Goal: Information Seeking & Learning: Learn about a topic

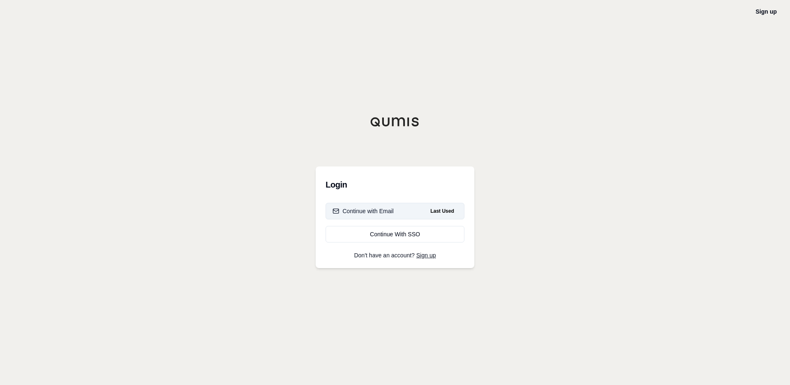
click at [389, 214] on div "Continue with Email" at bounding box center [363, 211] width 61 height 8
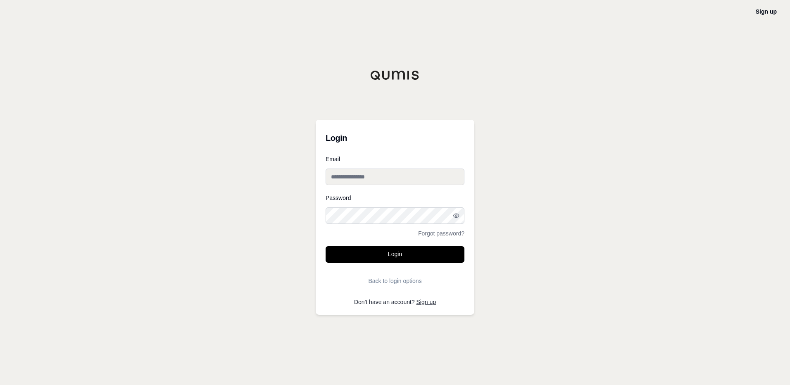
type input "**********"
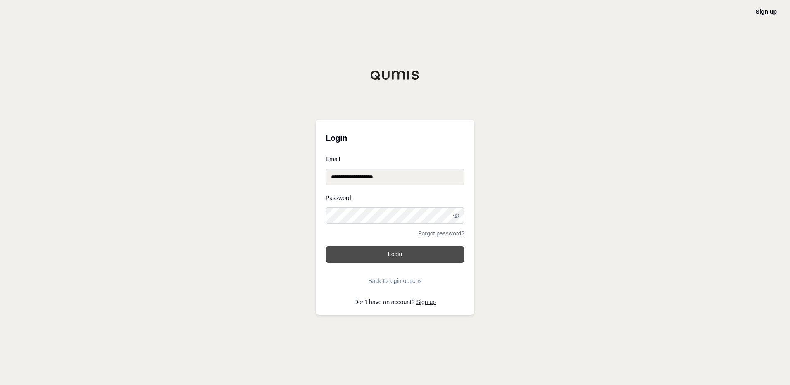
click at [394, 252] on button "Login" at bounding box center [395, 254] width 139 height 17
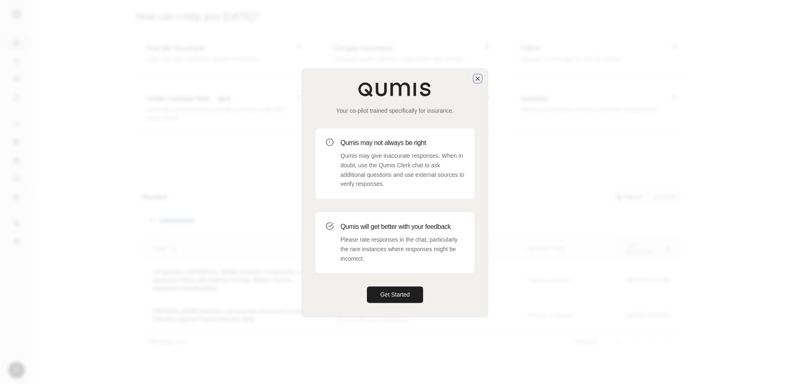
click at [480, 78] on icon "button" at bounding box center [477, 78] width 7 height 7
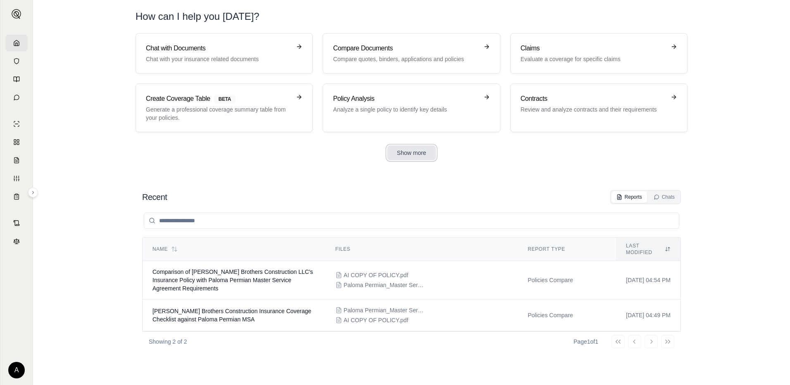
click at [413, 155] on button "Show more" at bounding box center [411, 152] width 49 height 15
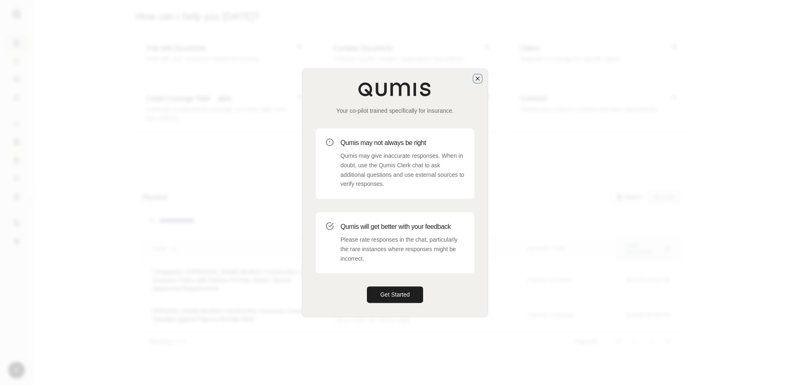
click at [477, 78] on icon "button" at bounding box center [477, 78] width 3 height 3
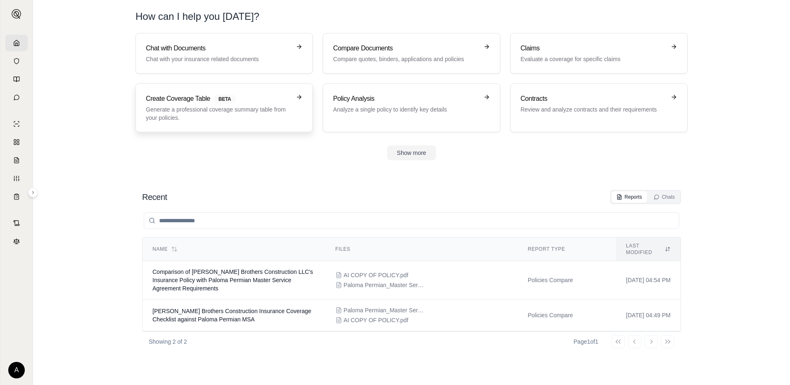
click at [220, 107] on p "Generate a professional coverage summary table from your policies." at bounding box center [218, 113] width 145 height 17
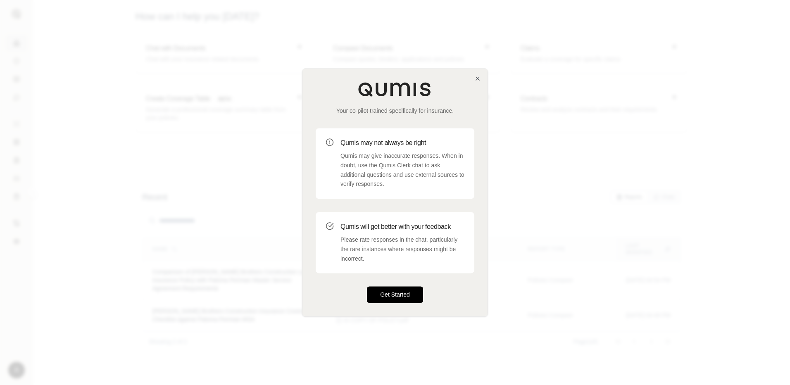
click at [390, 300] on button "Get Started" at bounding box center [395, 295] width 56 height 17
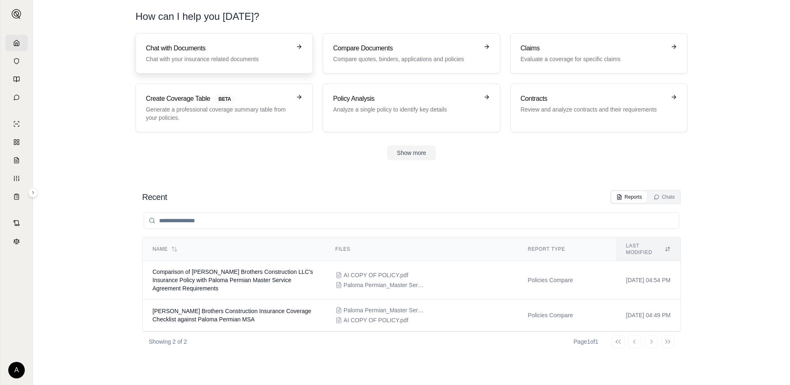
click at [237, 51] on h3 "Chat with Documents" at bounding box center [218, 48] width 145 height 10
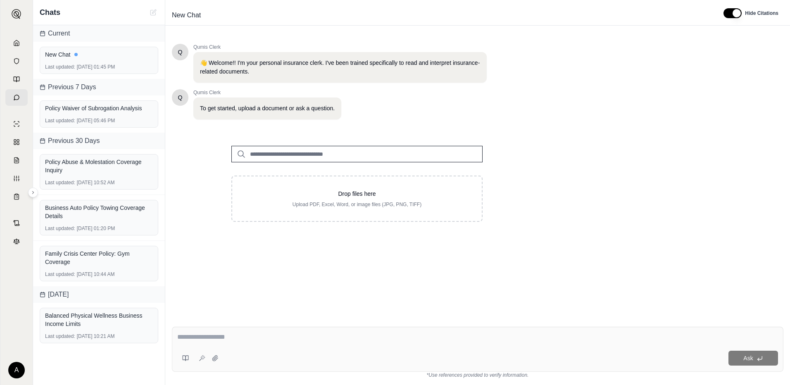
click at [634, 349] on div "Ask" at bounding box center [477, 349] width 611 height 45
click at [631, 340] on textarea at bounding box center [477, 337] width 601 height 10
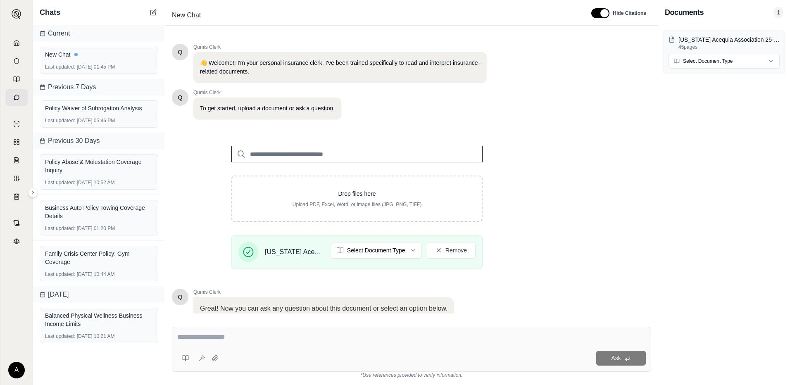
scroll to position [61, 0]
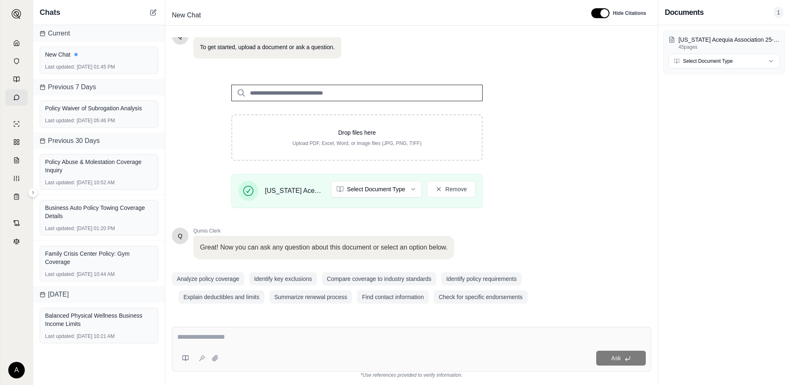
click at [266, 329] on div "Ask" at bounding box center [411, 349] width 479 height 45
click at [364, 339] on textarea "**********" at bounding box center [411, 337] width 468 height 10
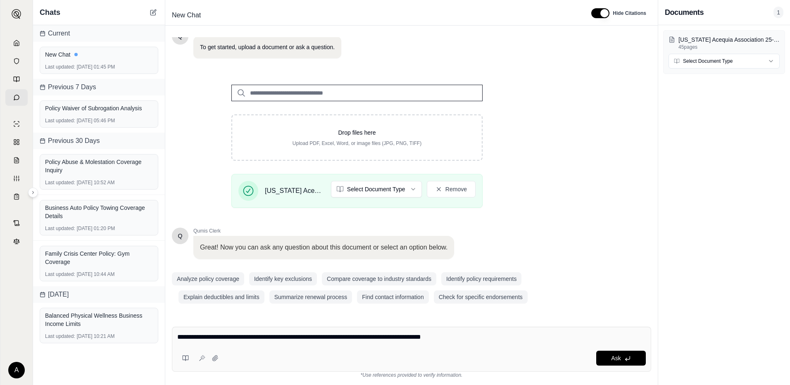
type textarea "**********"
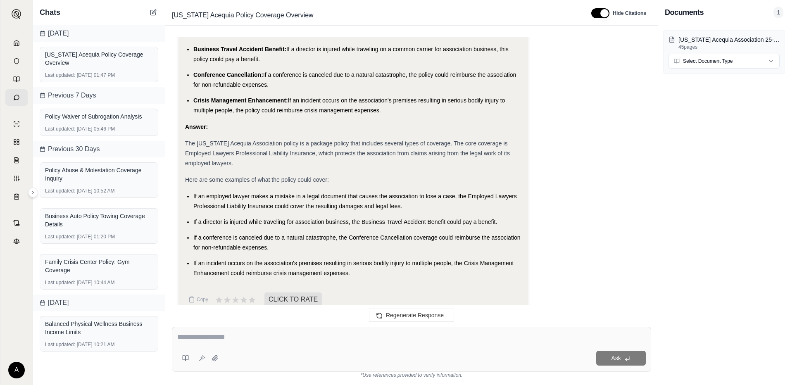
scroll to position [391, 0]
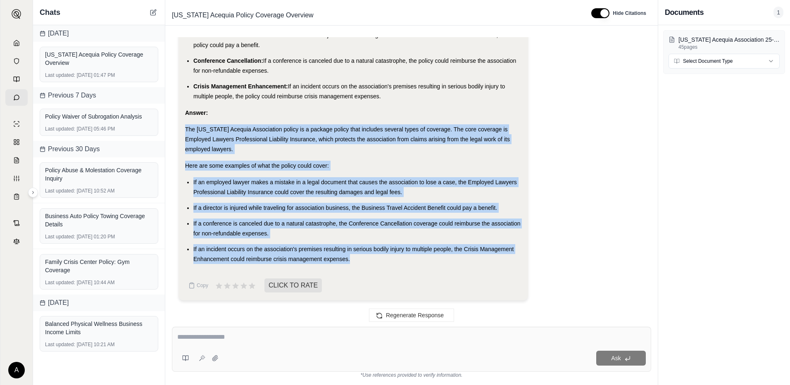
drag, startPoint x: 356, startPoint y: 258, endPoint x: 185, endPoint y: 131, distance: 212.3
copy div "The [US_STATE] Acequia Association policy is a package policy that includes sev…"
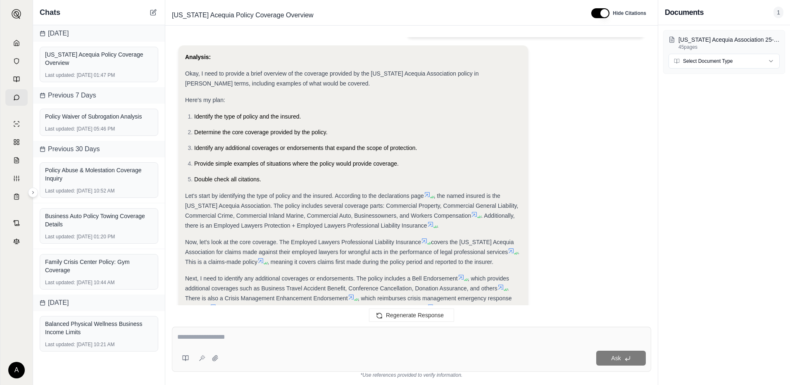
scroll to position [0, 0]
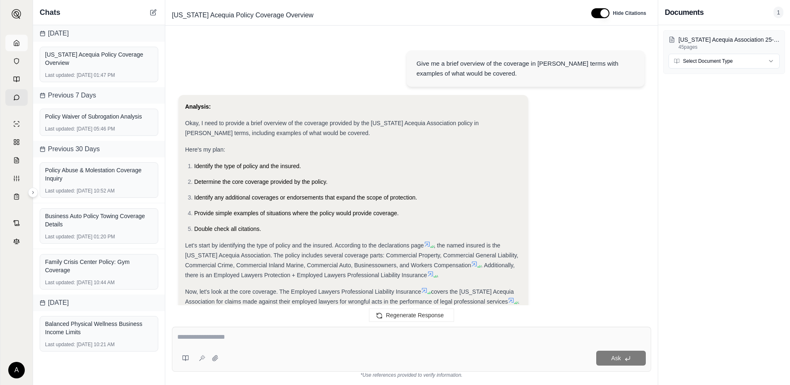
click at [20, 45] on link at bounding box center [16, 43] width 22 height 17
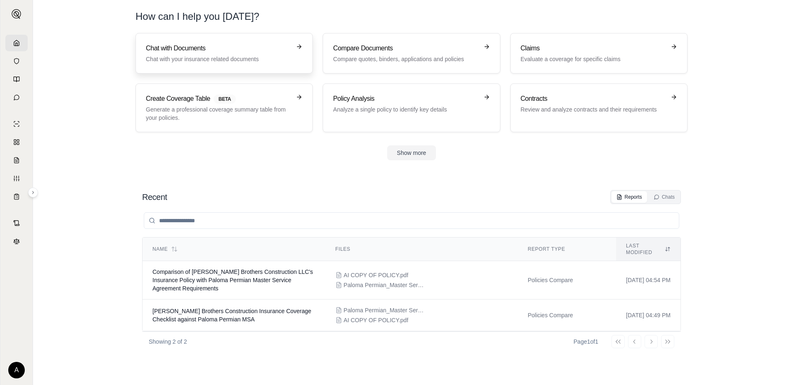
click at [245, 49] on h3 "Chat with Documents" at bounding box center [218, 48] width 145 height 10
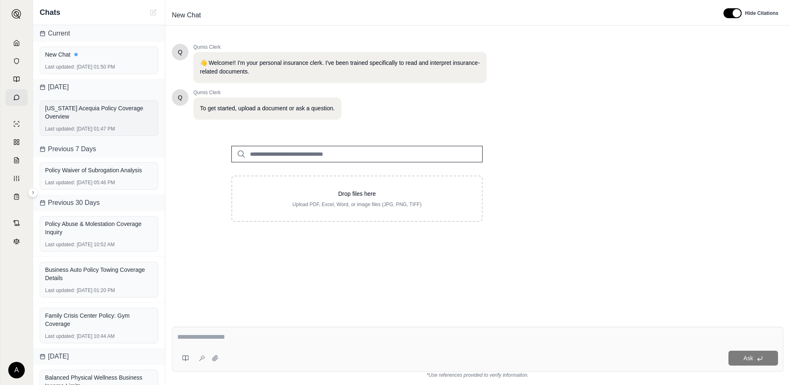
click at [92, 118] on div "[US_STATE] Acequia Policy Coverage Overview" at bounding box center [99, 112] width 108 height 17
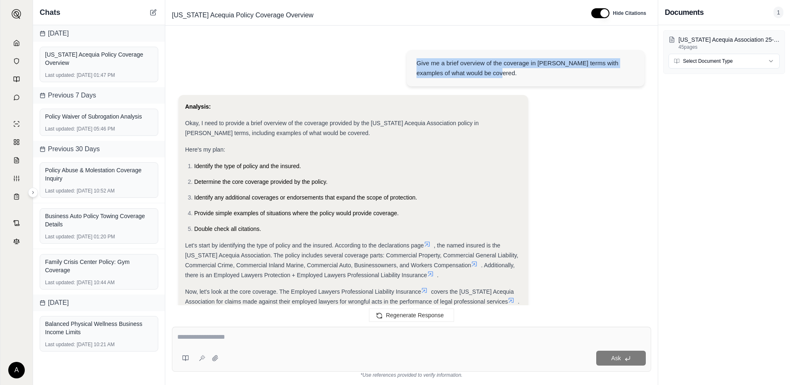
drag, startPoint x: 487, startPoint y: 72, endPoint x: 416, endPoint y: 59, distance: 72.4
click at [416, 59] on div "Give me a brief overview of the coverage in [PERSON_NAME] terms with examples o…" at bounding box center [526, 68] width 238 height 36
copy div "Give me a brief overview of the coverage in [PERSON_NAME] terms with examples o…"
click at [18, 45] on icon at bounding box center [16, 43] width 7 height 7
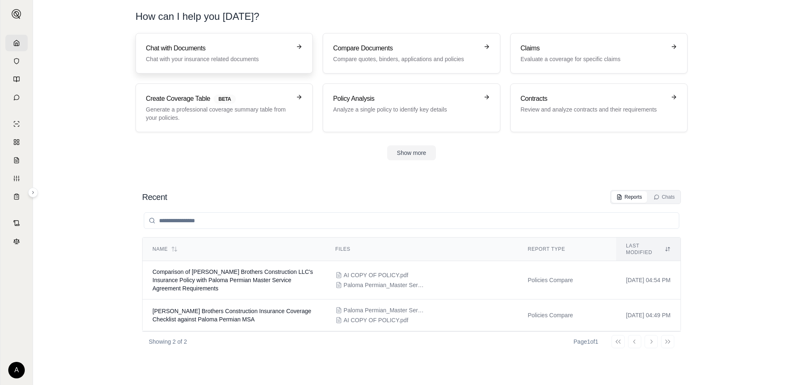
click at [201, 60] on p "Chat with your insurance related documents" at bounding box center [218, 59] width 145 height 8
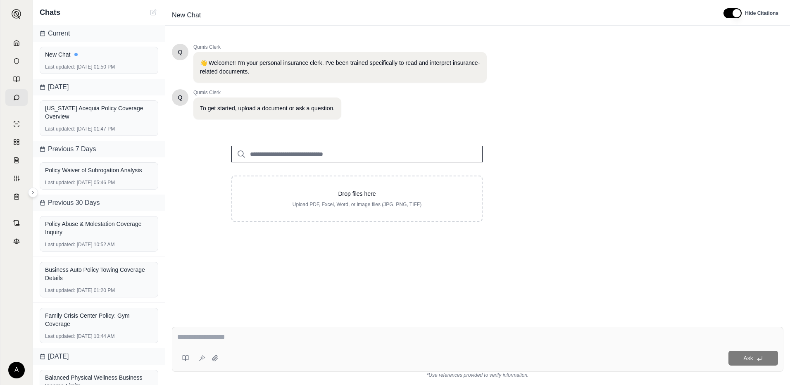
click at [286, 333] on textarea at bounding box center [477, 337] width 601 height 10
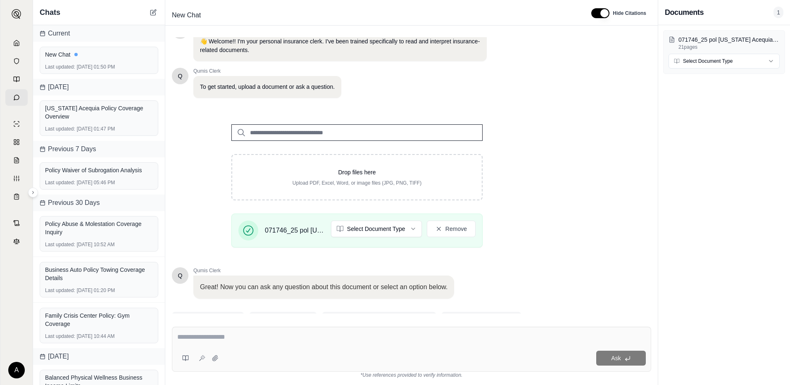
scroll to position [61, 0]
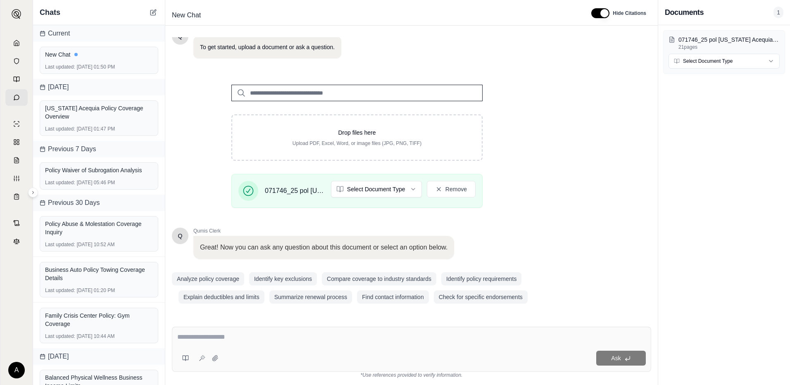
click at [245, 334] on textarea at bounding box center [411, 337] width 468 height 10
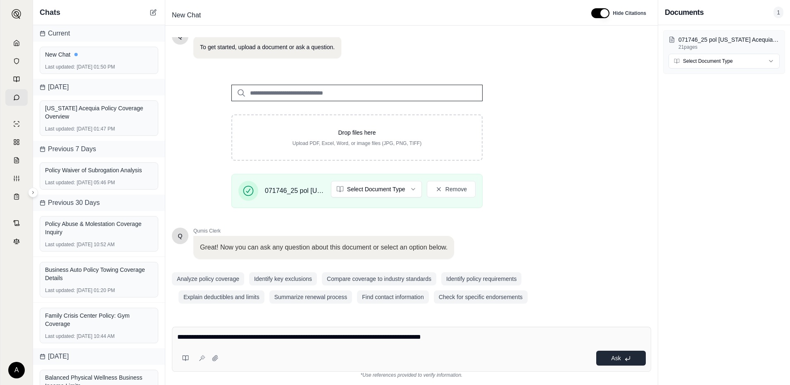
type textarea "**********"
click at [605, 354] on button "Ask" at bounding box center [621, 358] width 50 height 15
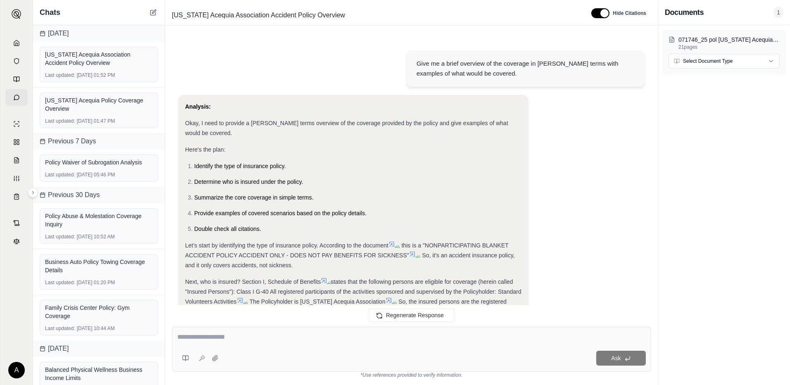
scroll to position [324, 0]
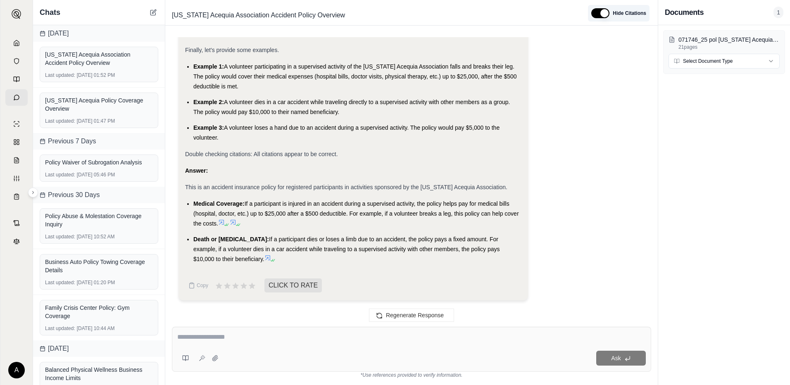
click at [615, 11] on span "Hide Citations" at bounding box center [629, 13] width 33 height 7
click at [605, 13] on button "button" at bounding box center [600, 13] width 18 height 10
drag, startPoint x: 268, startPoint y: 257, endPoint x: 184, endPoint y: 188, distance: 108.6
click at [184, 188] on div "Analysis: Okay, I need to provide a [PERSON_NAME] terms overview of the coverag…" at bounding box center [352, 36] width 349 height 530
copy div "This is an accident insurance policy for registered participants in activities …"
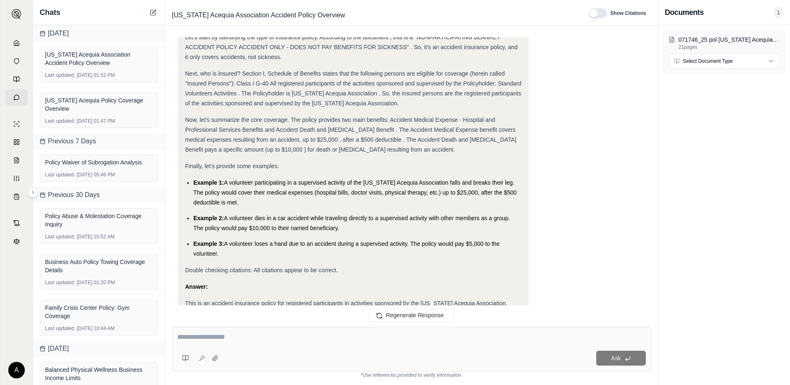
scroll to position [35, 0]
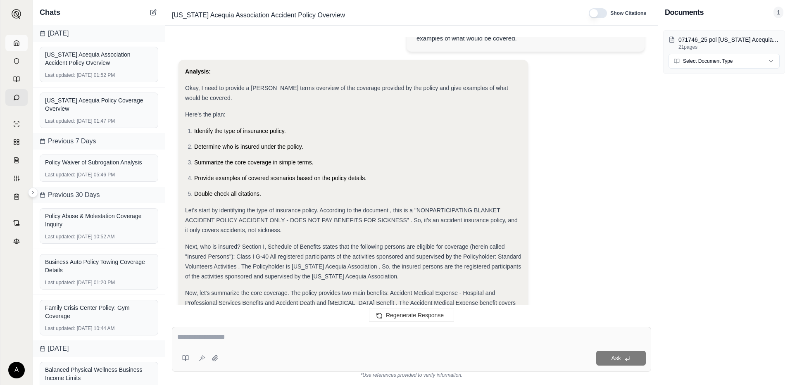
click at [19, 43] on icon at bounding box center [16, 43] width 7 height 7
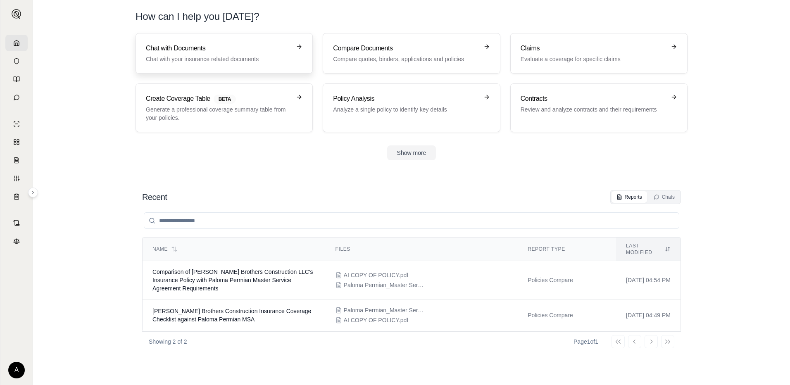
click at [209, 48] on h3 "Chat with Documents" at bounding box center [218, 48] width 145 height 10
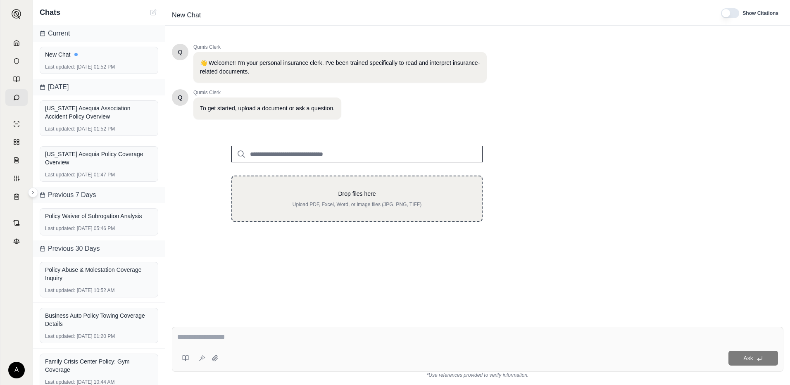
click at [306, 193] on p "Drop files here" at bounding box center [356, 194] width 223 height 8
type input "**********"
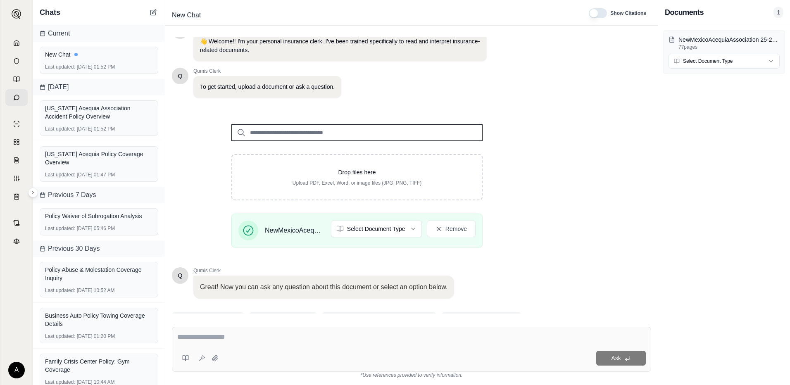
scroll to position [61, 0]
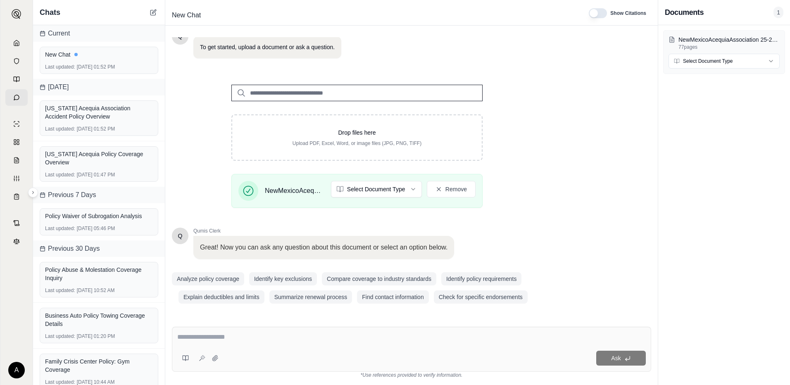
click at [243, 330] on div "Ask" at bounding box center [411, 349] width 479 height 45
paste textarea "**********"
type textarea "**********"
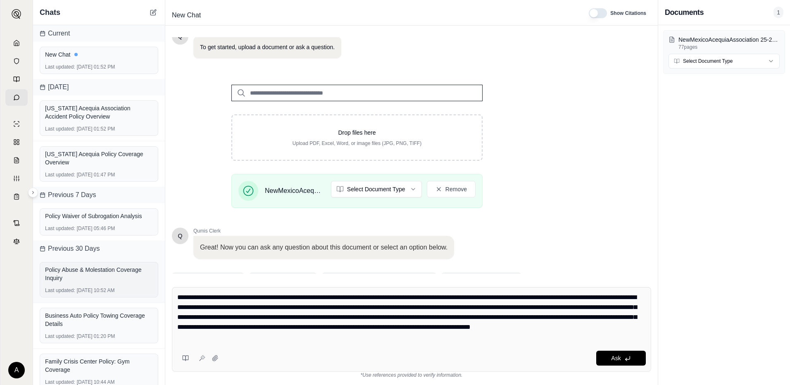
drag, startPoint x: 265, startPoint y: 337, endPoint x: 140, endPoint y: 266, distance: 143.8
click at [140, 266] on div "Chats Current New Chat Last updated: [DATE] 01:52 PM [DATE] [US_STATE] Acequia …" at bounding box center [411, 192] width 757 height 385
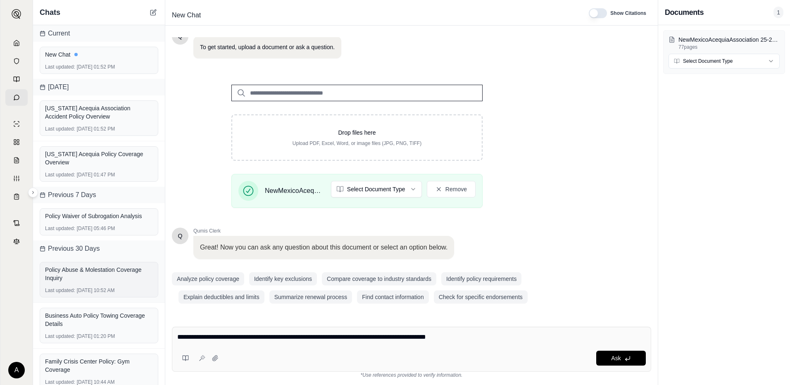
type textarea "**********"
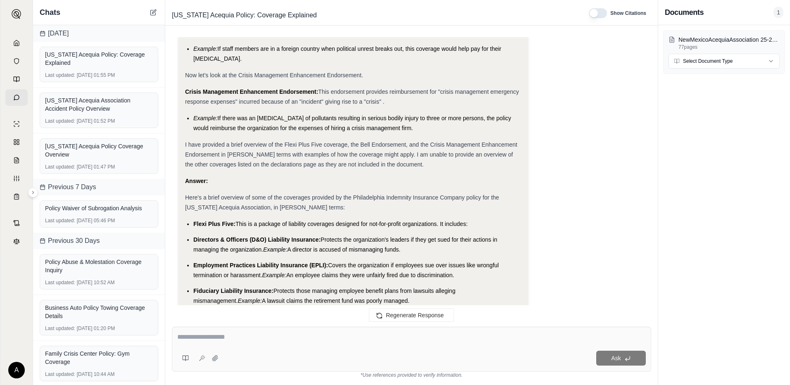
scroll to position [790, 0]
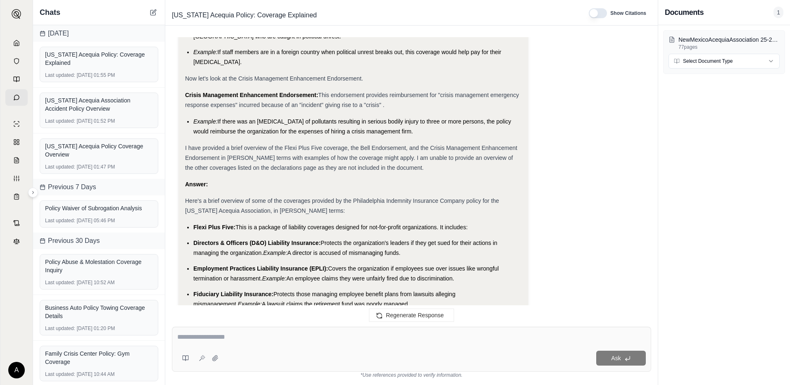
drag, startPoint x: 315, startPoint y: 274, endPoint x: 188, endPoint y: 225, distance: 136.6
click at [188, 225] on ul "Flexi Plus Five: This is a package of liability coverages designed for not-for-…" at bounding box center [353, 368] width 336 height 292
copy ul "Flexi Plus Five: This is a package of liability coverages designed for not-for-…"
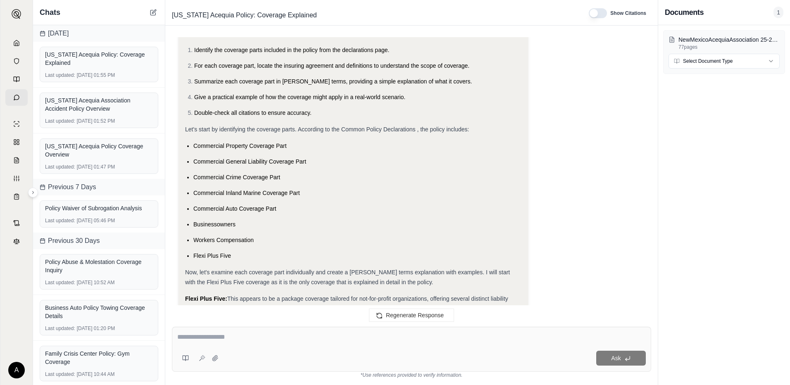
scroll to position [0, 0]
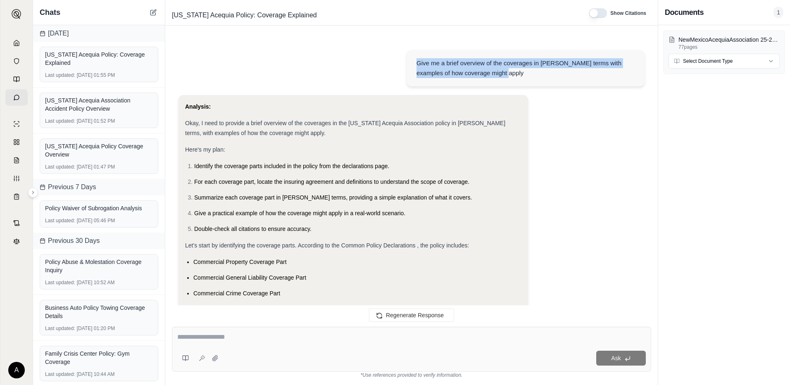
drag, startPoint x: 499, startPoint y: 78, endPoint x: 410, endPoint y: 64, distance: 90.8
click at [410, 64] on div "Give me a brief overview of the coverages in [PERSON_NAME] terms with examples …" at bounding box center [526, 68] width 238 height 36
copy div "Give me a brief overview of the coverages in [PERSON_NAME] terms with examples …"
click at [23, 44] on link at bounding box center [16, 43] width 22 height 17
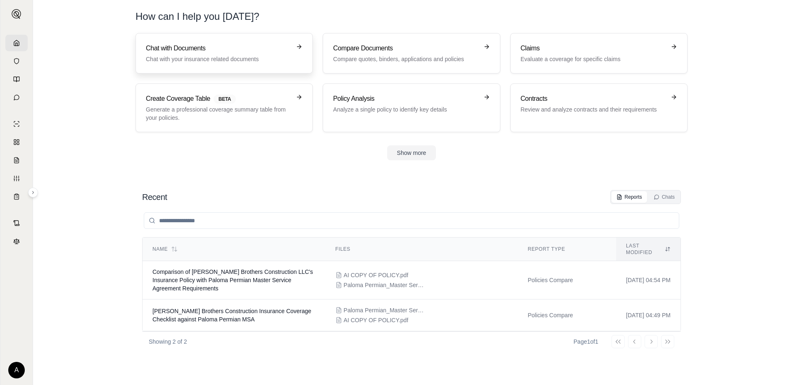
click at [180, 56] on p "Chat with your insurance related documents" at bounding box center [218, 59] width 145 height 8
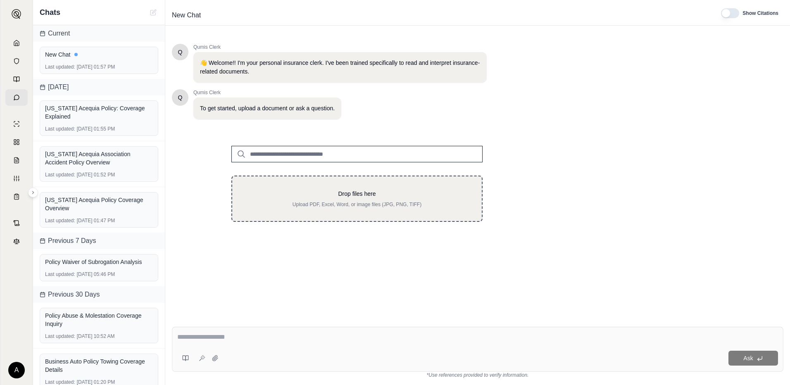
click at [312, 195] on p "Drop files here" at bounding box center [356, 194] width 223 height 8
type input "**********"
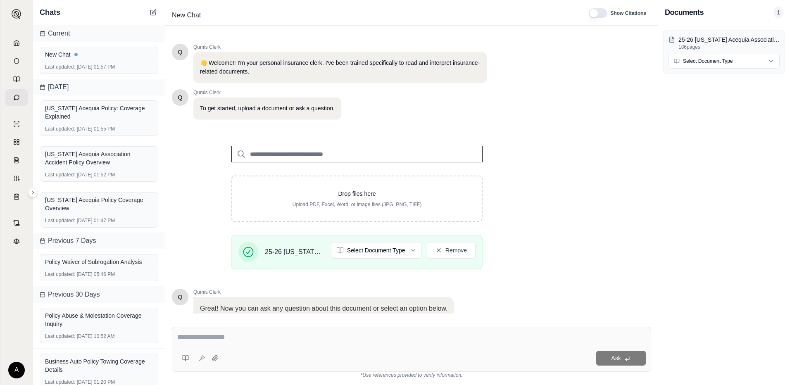
scroll to position [61, 0]
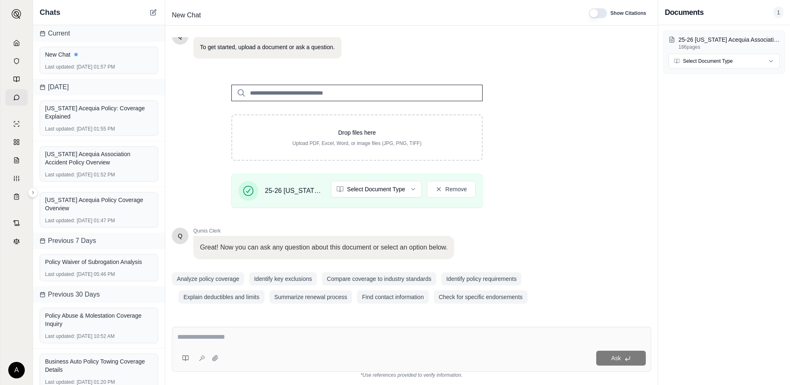
click at [258, 332] on div "Ask" at bounding box center [411, 349] width 479 height 45
paste textarea "**********"
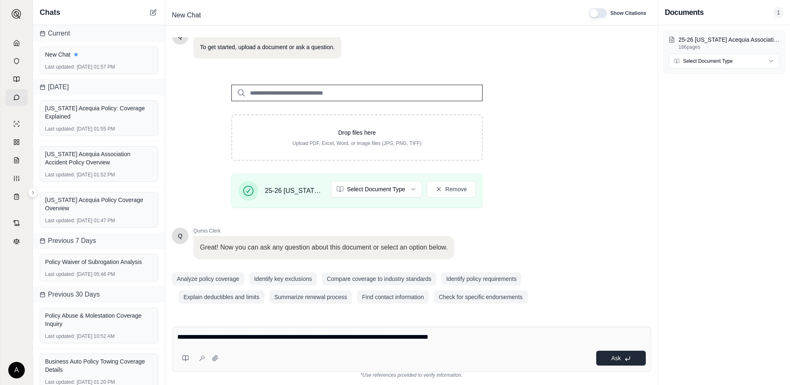
type textarea "**********"
click at [611, 356] on button "Ask" at bounding box center [621, 358] width 50 height 15
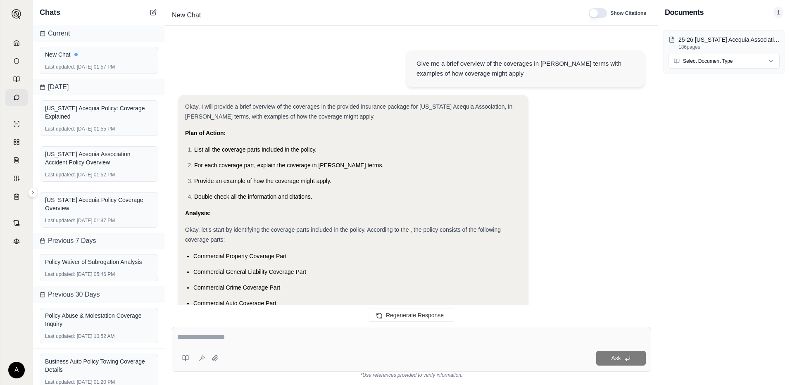
scroll to position [498, 0]
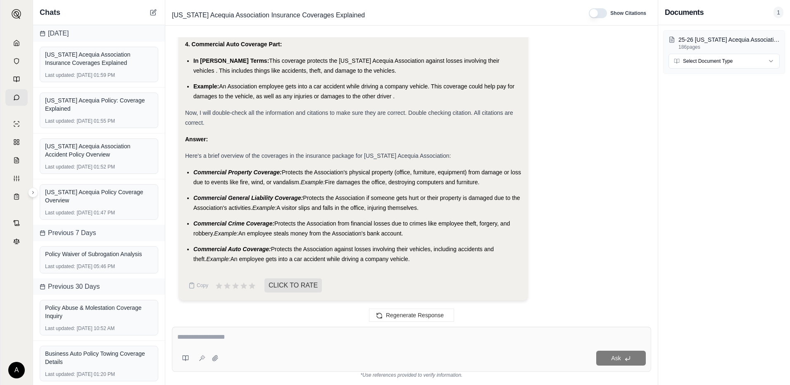
drag, startPoint x: 399, startPoint y: 260, endPoint x: 186, endPoint y: 158, distance: 236.5
copy div "Here's a brief overview of the coverages in the insurance package for [US_STATE…"
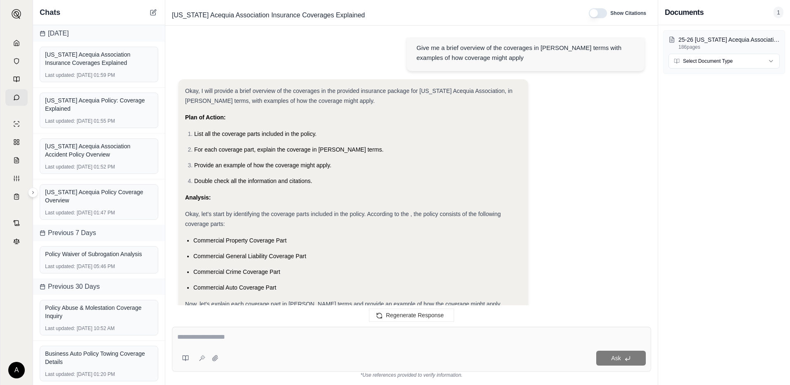
scroll to position [0, 0]
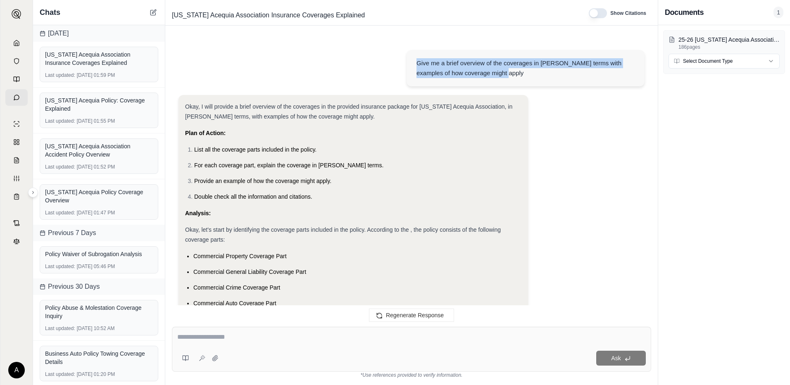
drag, startPoint x: 488, startPoint y: 74, endPoint x: 414, endPoint y: 57, distance: 75.9
click at [414, 57] on div "Give me a brief overview of the coverages in [PERSON_NAME] terms with examples …" at bounding box center [526, 68] width 238 height 36
copy div "Give me a brief overview of the coverages in [PERSON_NAME] terms with examples …"
click at [21, 43] on link at bounding box center [16, 43] width 22 height 17
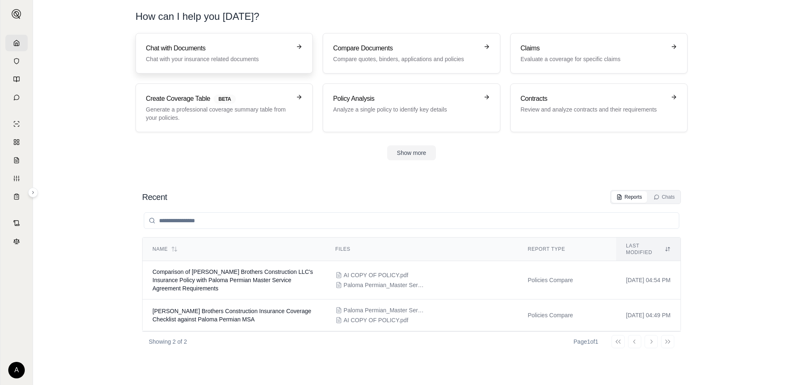
click at [242, 58] on p "Chat with your insurance related documents" at bounding box center [218, 59] width 145 height 8
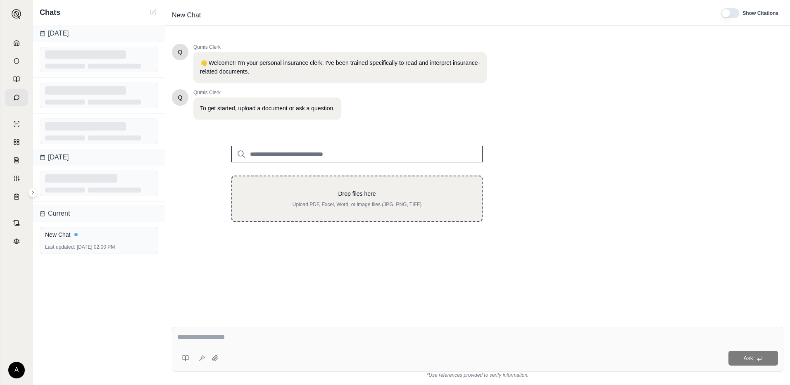
click at [302, 204] on p "Upload PDF, Excel, Word, or image files (JPG, PNG, TIFF)" at bounding box center [356, 204] width 223 height 7
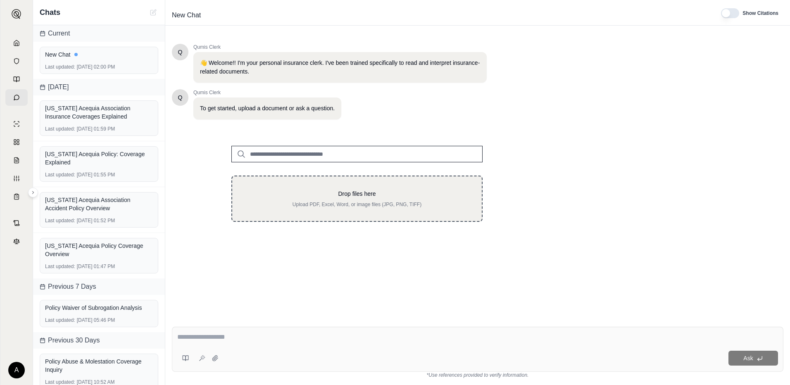
click at [397, 195] on p "Drop files here" at bounding box center [356, 194] width 223 height 8
type input "**********"
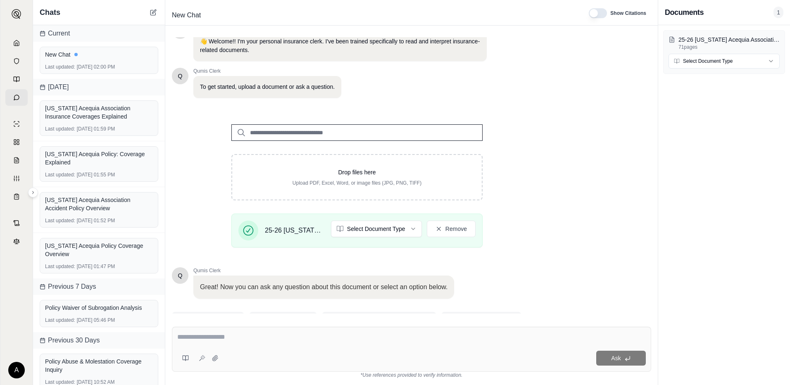
scroll to position [61, 0]
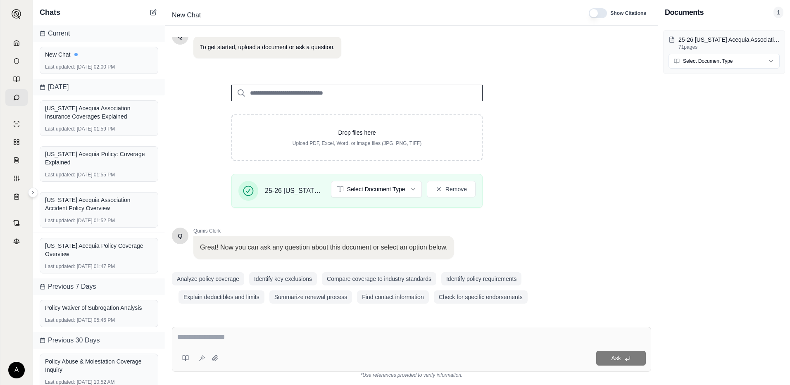
click at [233, 335] on textarea at bounding box center [411, 337] width 468 height 10
paste textarea "**********"
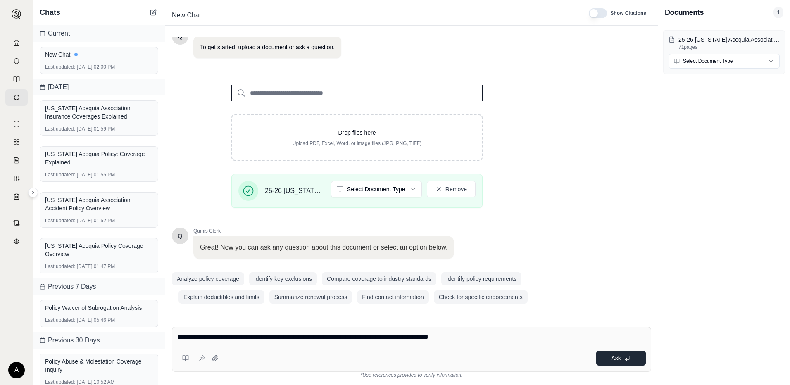
type textarea "**********"
click at [621, 361] on button "Ask" at bounding box center [621, 358] width 50 height 15
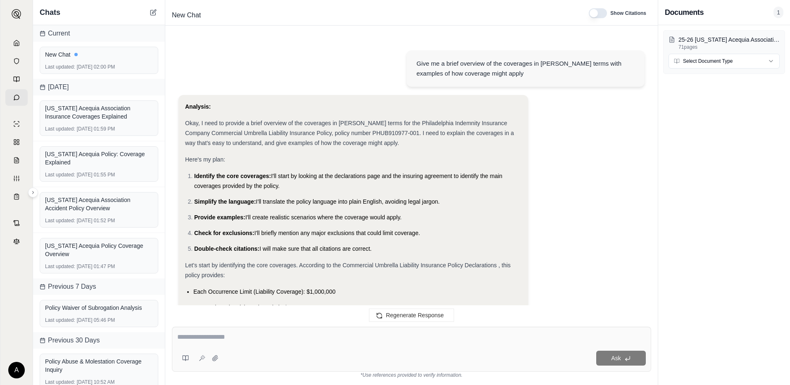
scroll to position [613, 0]
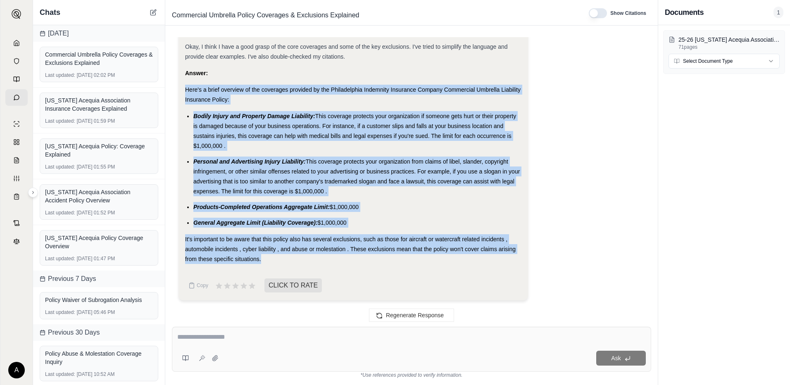
drag, startPoint x: 269, startPoint y: 264, endPoint x: 183, endPoint y: 93, distance: 191.8
copy div "Here's a brief overview of the coverages provided by the Philadelphia Indemnity…"
click at [15, 44] on icon at bounding box center [16, 43] width 7 height 7
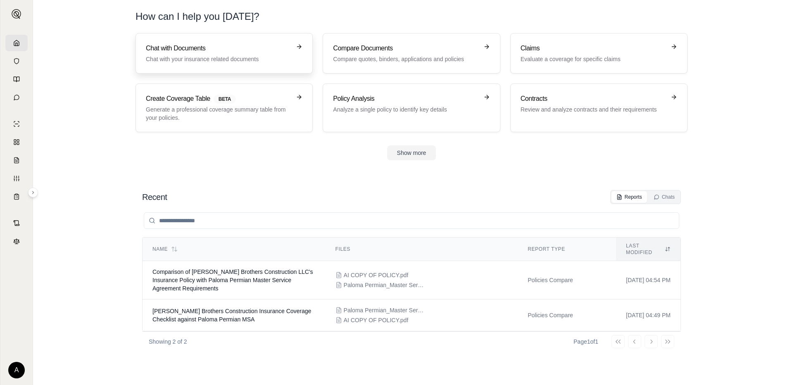
click at [195, 62] on p "Chat with your insurance related documents" at bounding box center [218, 59] width 145 height 8
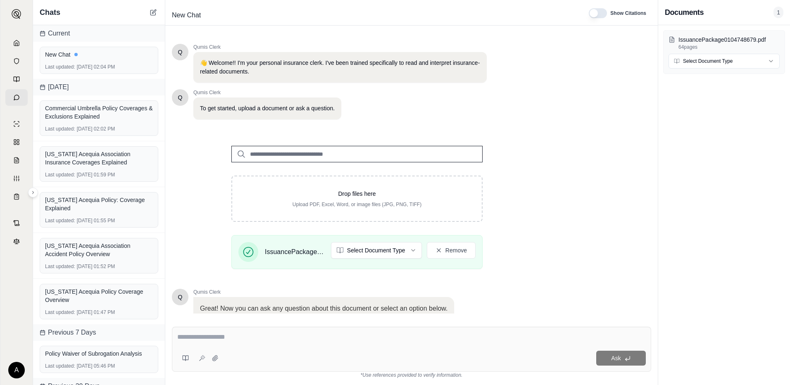
scroll to position [61, 0]
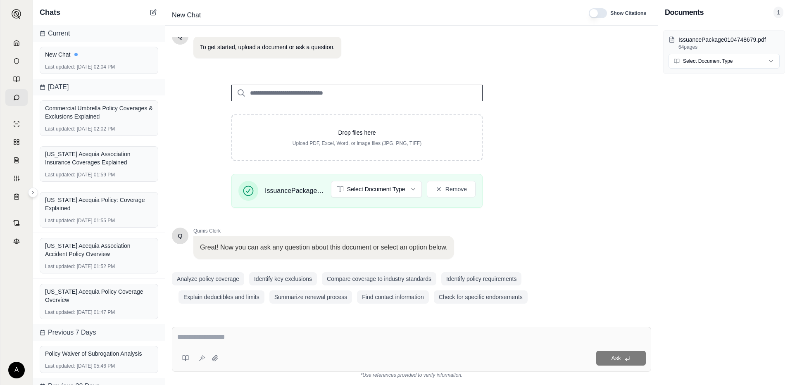
click at [301, 339] on textarea at bounding box center [411, 337] width 468 height 10
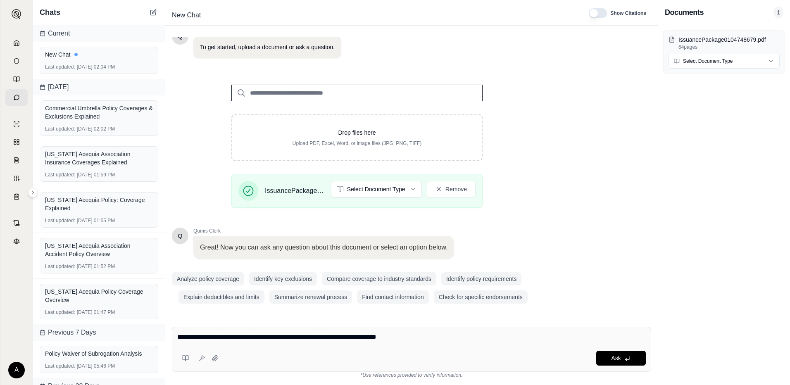
type textarea "**********"
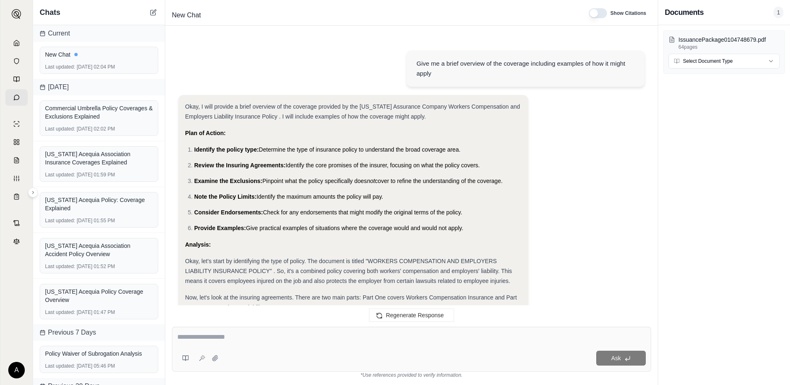
scroll to position [588, 0]
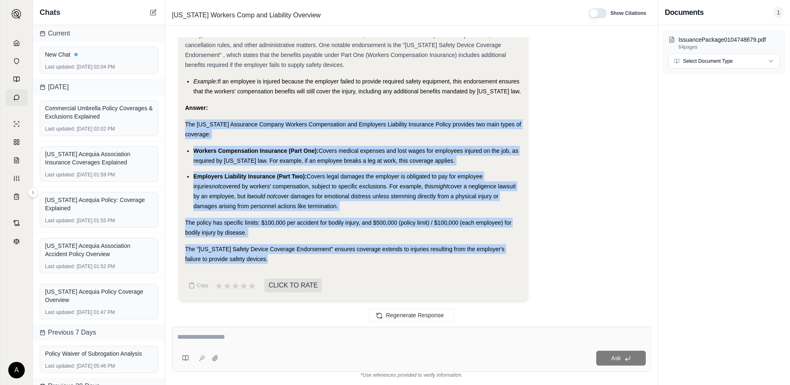
drag, startPoint x: 252, startPoint y: 258, endPoint x: 177, endPoint y: 128, distance: 150.1
click at [177, 128] on div "Give me a brief overview of the coverage including examples of how it might app…" at bounding box center [411, 175] width 479 height 276
copy div "The [US_STATE] Assurance Company Workers Compensation and Employers Liability I…"
